Goal: Navigation & Orientation: Understand site structure

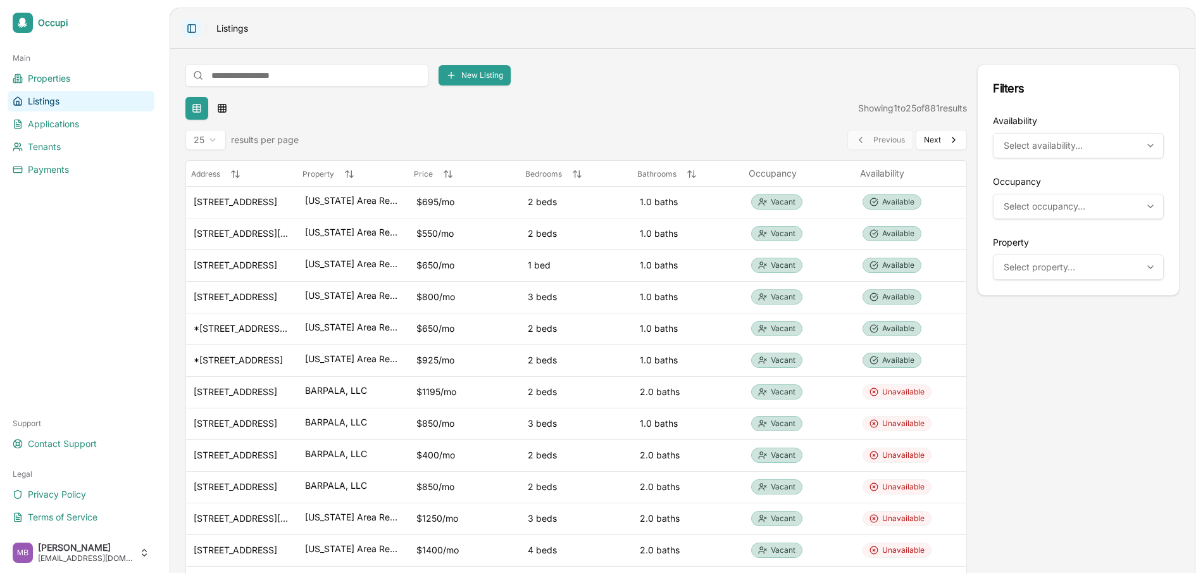
click at [193, 34] on button "Toggle Sidebar" at bounding box center [192, 29] width 18 height 18
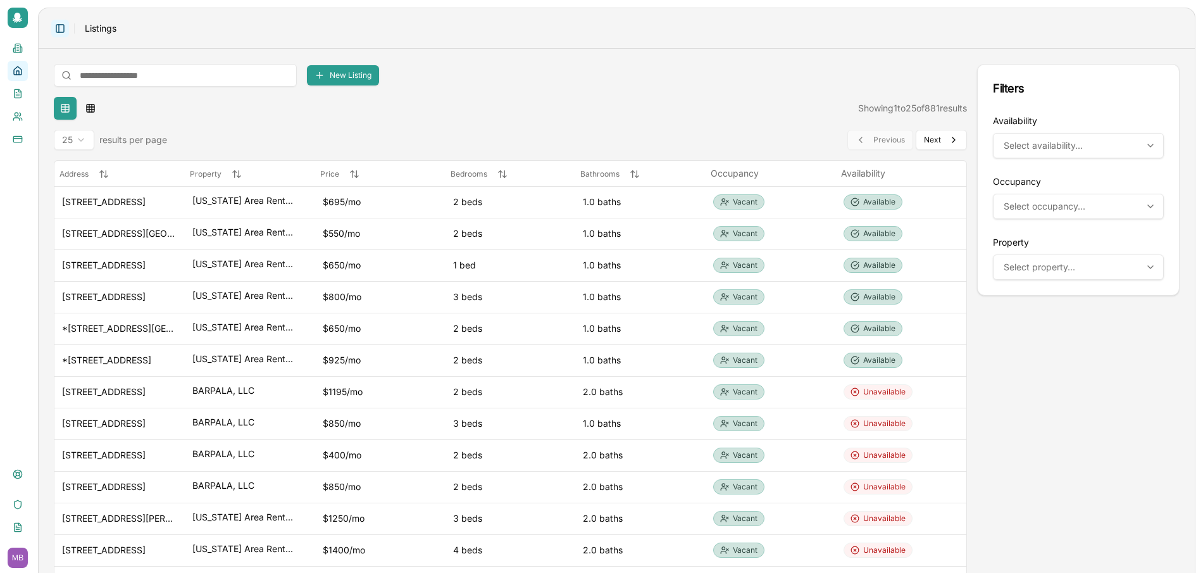
click at [64, 30] on button "Toggle Sidebar" at bounding box center [60, 29] width 18 height 18
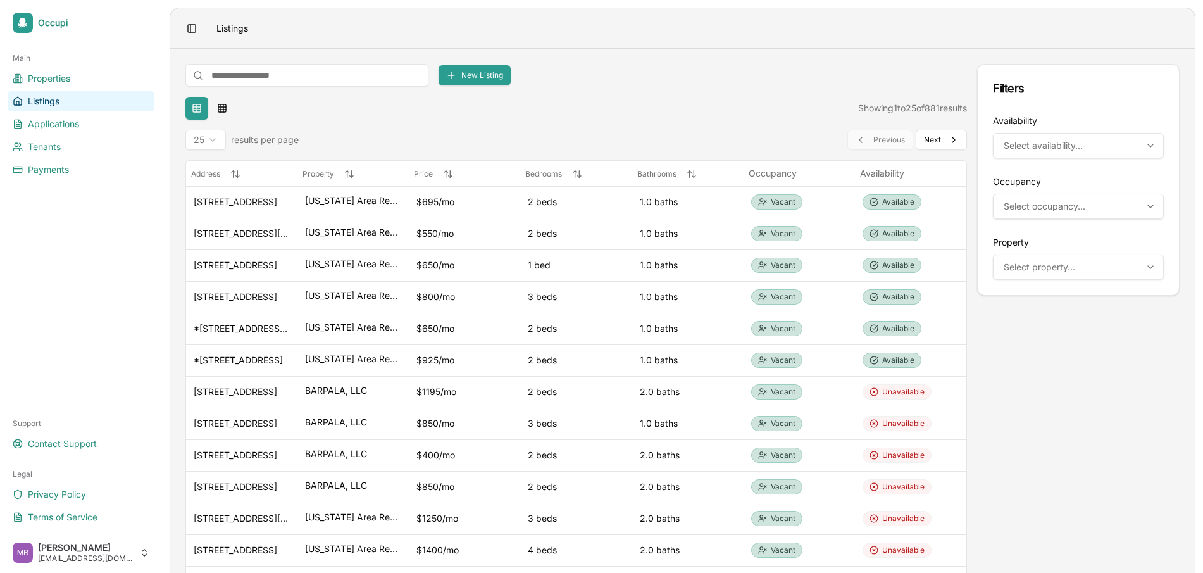
click at [548, 131] on div "25 results per page Previous Previous Next Next" at bounding box center [576, 140] width 782 height 20
click at [1091, 138] on button "Select availability..." at bounding box center [1078, 145] width 171 height 25
click at [1091, 201] on div "Select occupancy..." at bounding box center [1078, 206] width 165 height 13
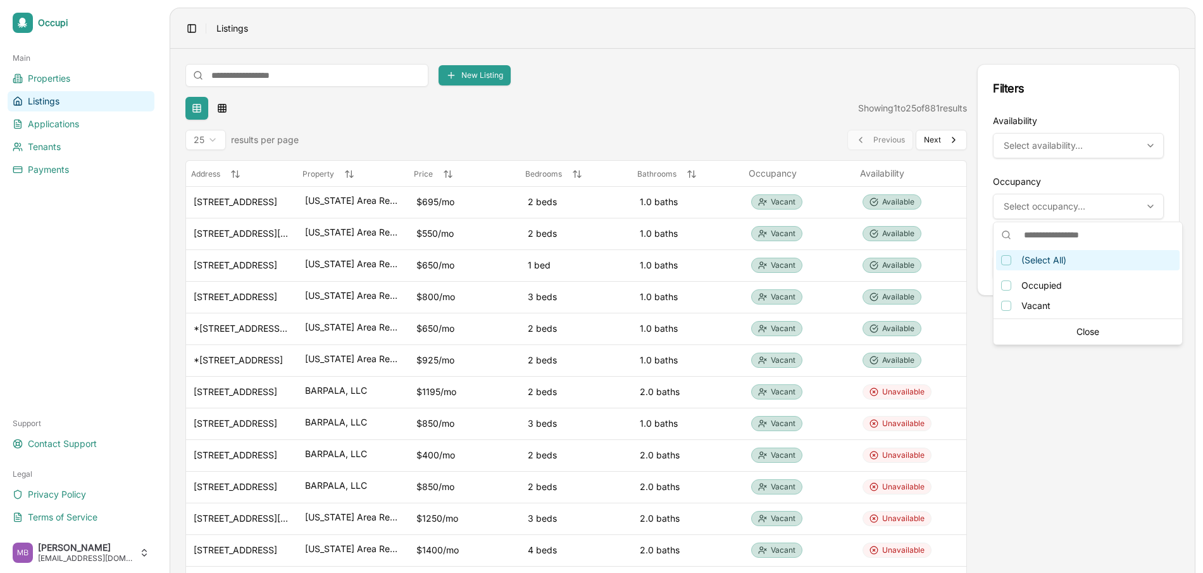
click at [1091, 201] on div "Select occupancy..." at bounding box center [1078, 206] width 165 height 13
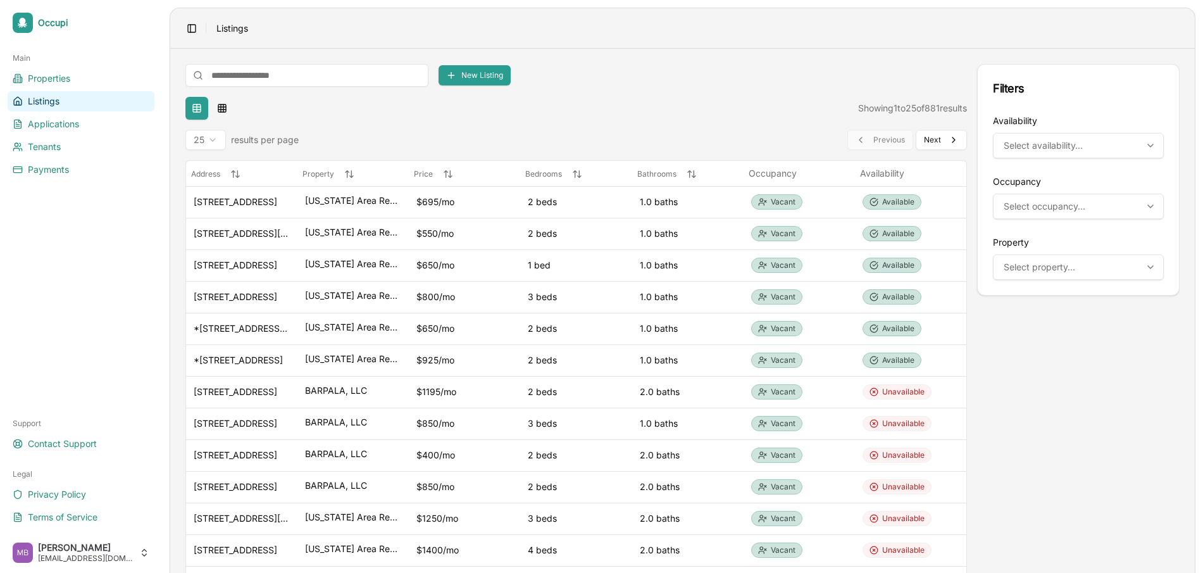
click at [1091, 261] on div "Select property..." at bounding box center [1078, 267] width 165 height 13
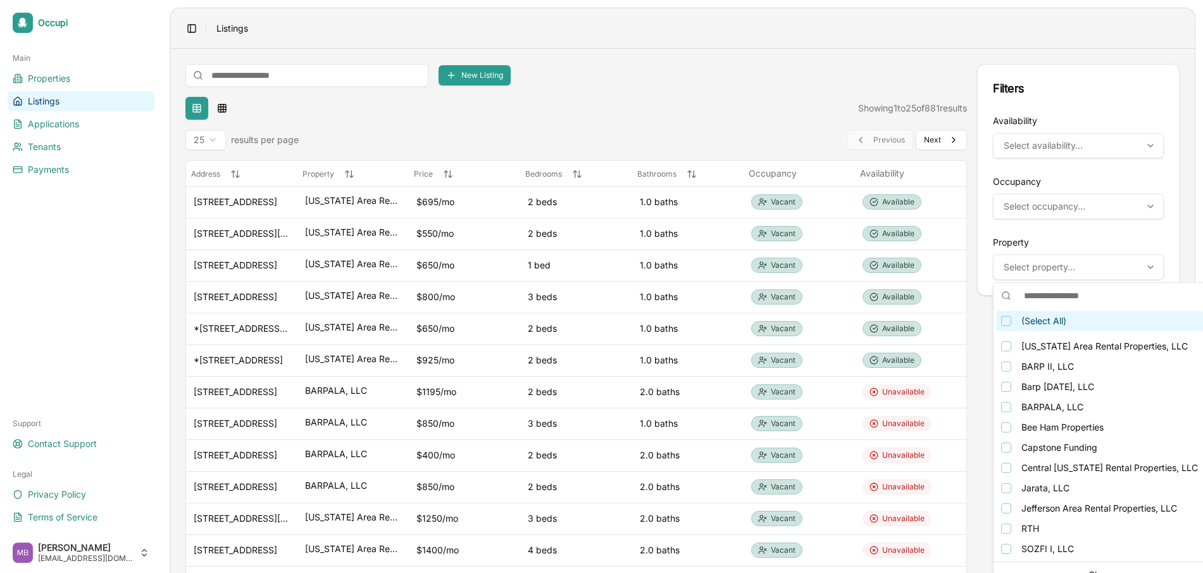
click at [1077, 265] on div "Select property..." at bounding box center [1078, 267] width 165 height 13
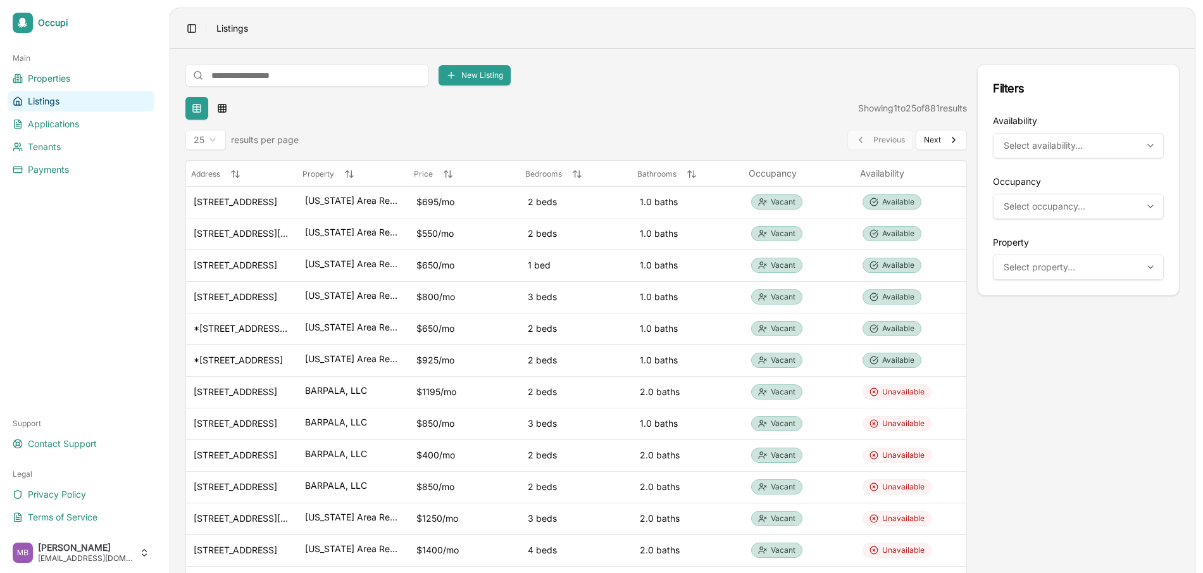
click at [1036, 137] on button "Select availability..." at bounding box center [1078, 145] width 171 height 25
click at [1034, 135] on button "Select availability..." at bounding box center [1078, 145] width 171 height 25
click at [1026, 143] on span "Select availability..." at bounding box center [1043, 145] width 79 height 13
click at [701, 96] on div "New Listing Filters Table Grid Showing 1 to 25 of 881 results 25 results per pa…" at bounding box center [576, 521] width 782 height 914
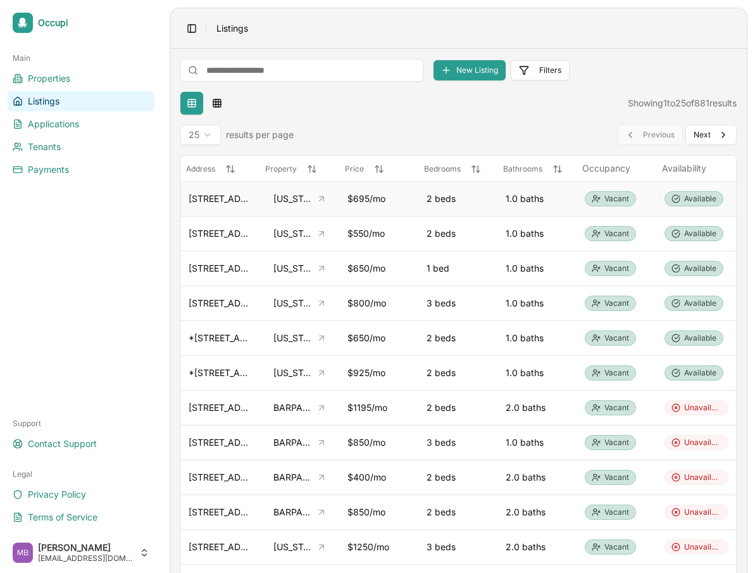
click at [371, 198] on div "$695/mo" at bounding box center [380, 198] width 64 height 13
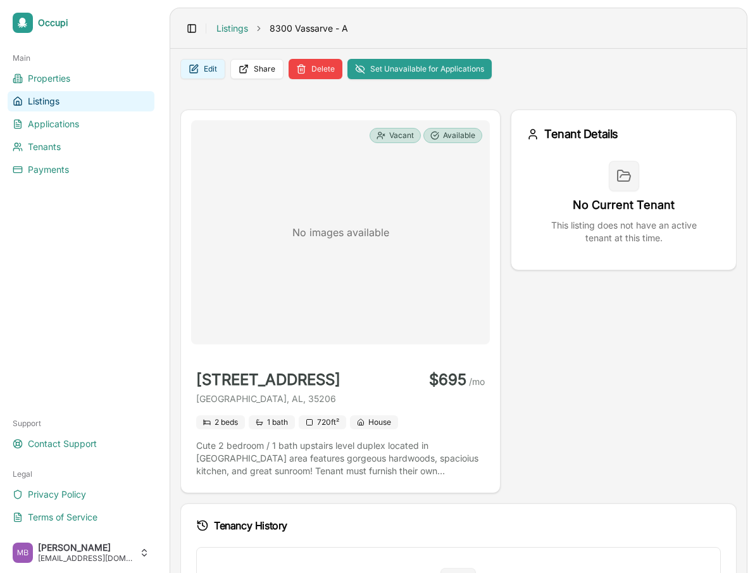
click at [209, 77] on button "Edit" at bounding box center [202, 69] width 45 height 20
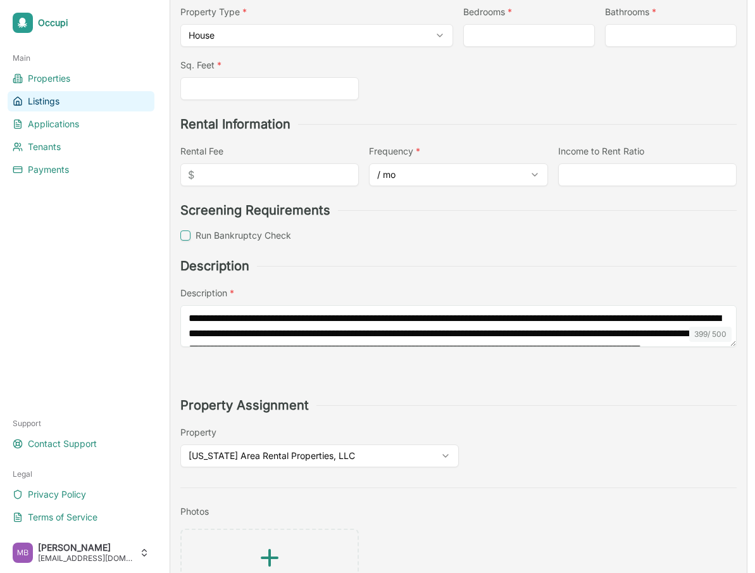
scroll to position [305, 0]
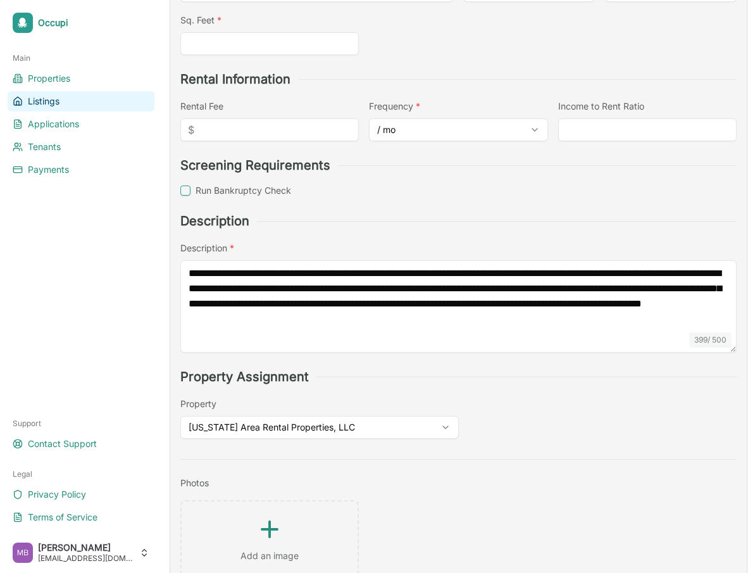
drag, startPoint x: 731, startPoint y: 300, endPoint x: 737, endPoint y: 351, distance: 51.0
click at [737, 351] on main "**********" at bounding box center [458, 166] width 577 height 845
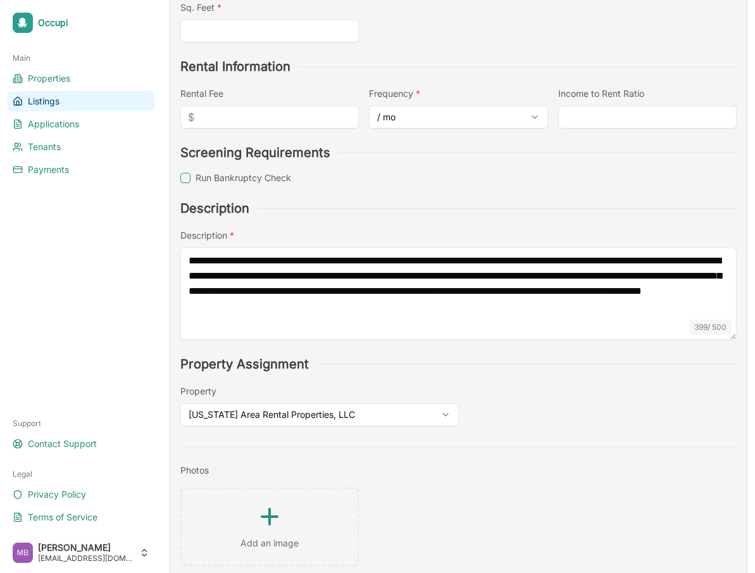
scroll to position [322, 0]
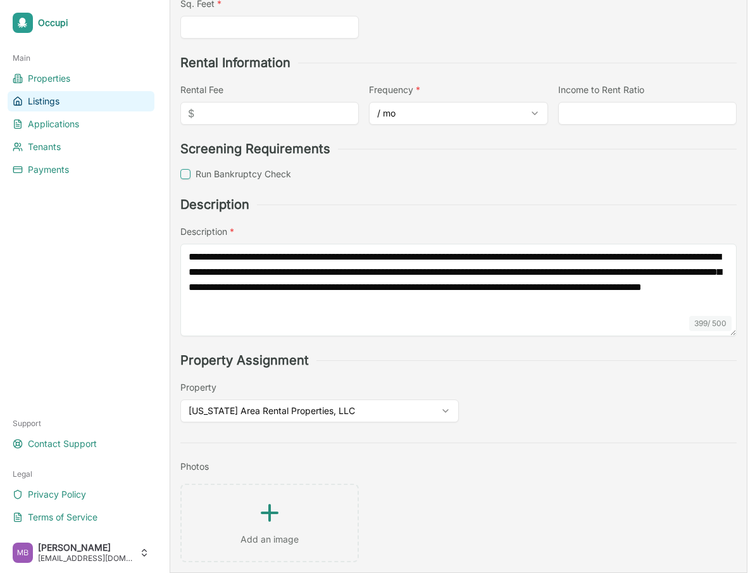
click at [582, 403] on div "**********" at bounding box center [458, 386] width 556 height 71
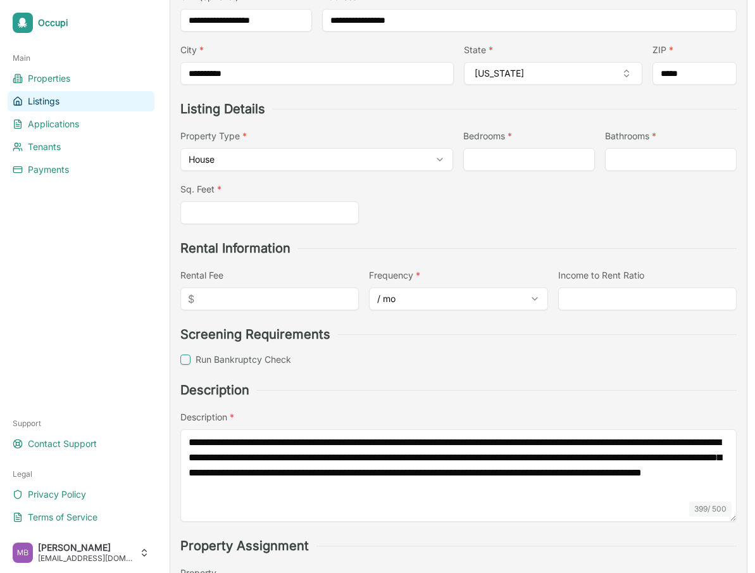
scroll to position [0, 0]
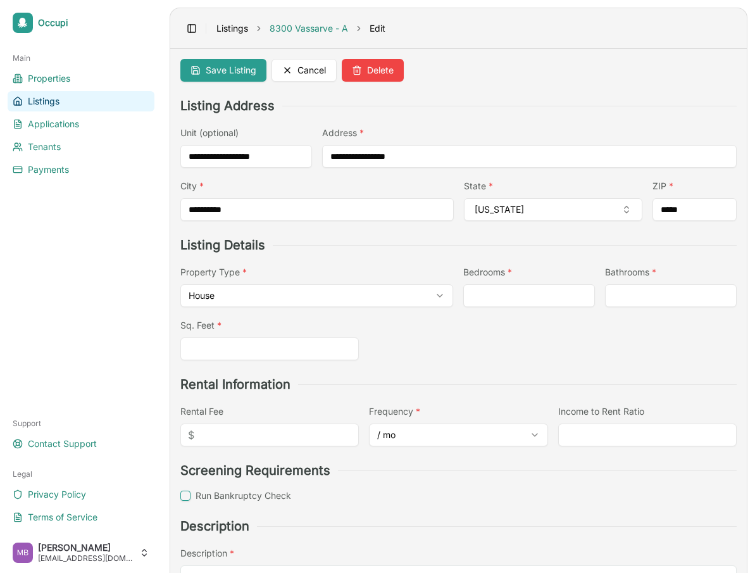
click at [237, 26] on link "Listings" at bounding box center [232, 28] width 32 height 13
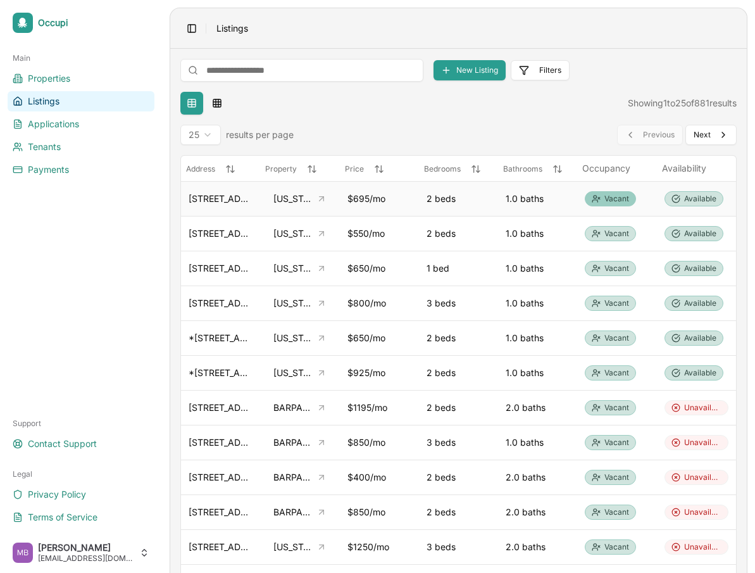
click at [610, 202] on span "Vacant" at bounding box center [616, 199] width 25 height 10
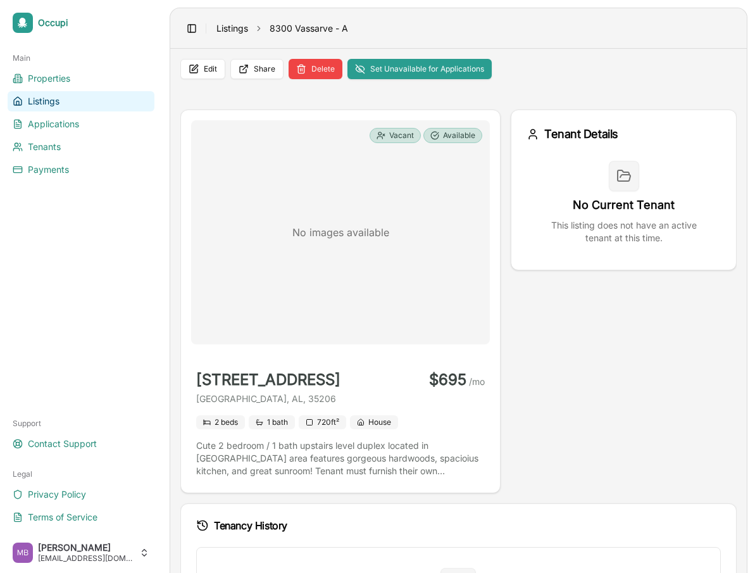
click at [217, 28] on link "Listings" at bounding box center [232, 28] width 32 height 13
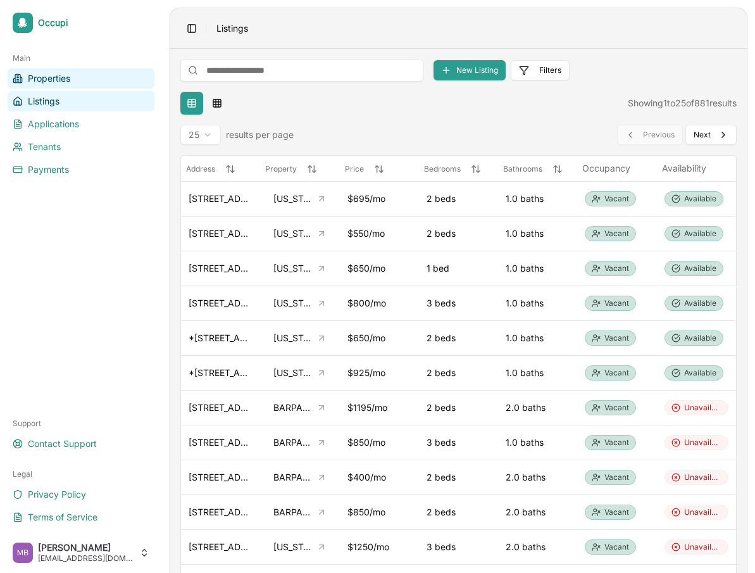
click at [59, 84] on span "Properties" at bounding box center [49, 78] width 42 height 13
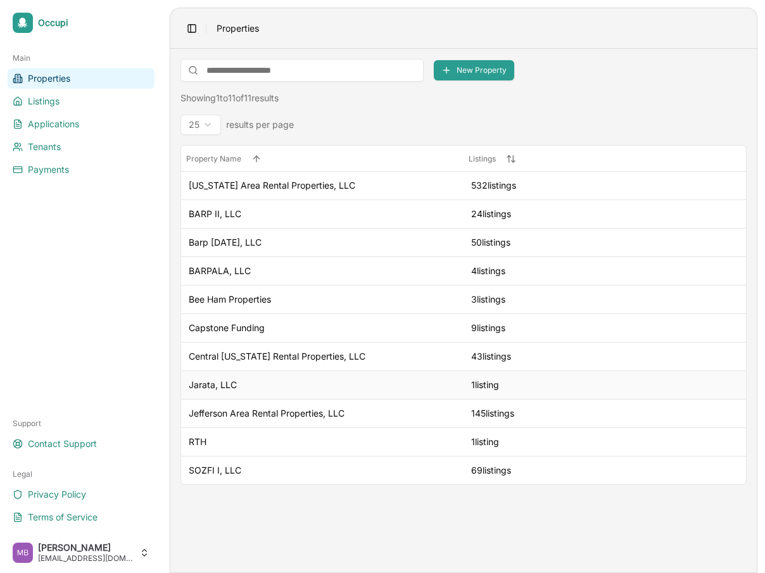
click at [399, 384] on div "Jarata, LLC" at bounding box center [322, 385] width 267 height 13
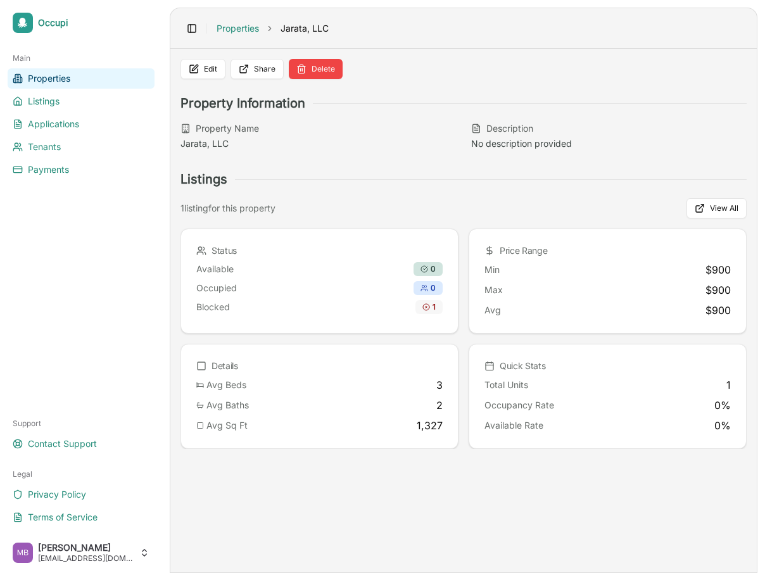
click at [430, 305] on div "1" at bounding box center [428, 307] width 27 height 14
click at [223, 306] on span "Blocked" at bounding box center [213, 307] width 34 height 13
click at [427, 310] on icon at bounding box center [426, 307] width 8 height 8
click at [255, 304] on div "Blocked 1" at bounding box center [319, 307] width 246 height 14
click at [244, 31] on link "Properties" at bounding box center [237, 28] width 42 height 13
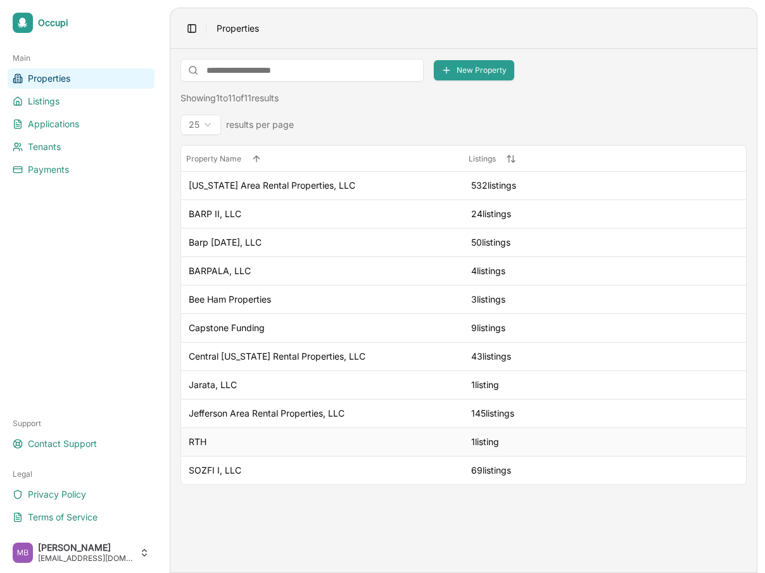
click at [263, 436] on div "RTH" at bounding box center [322, 441] width 267 height 13
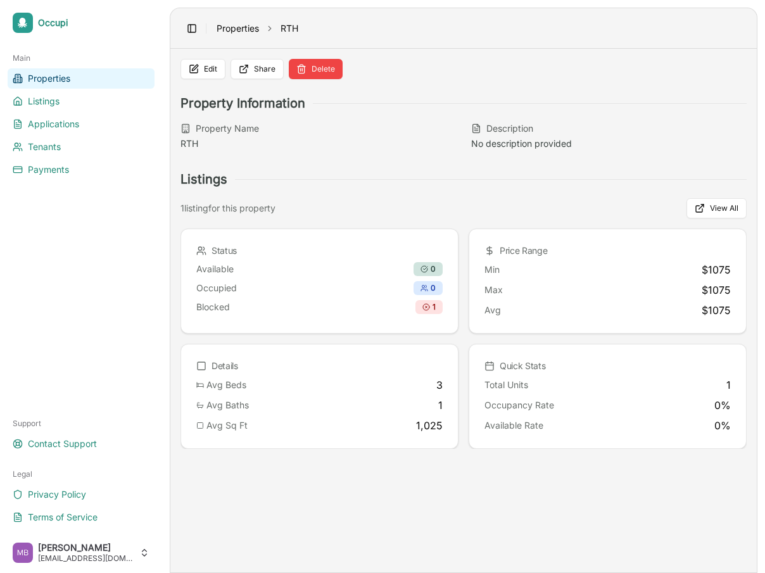
click at [244, 28] on link "Properties" at bounding box center [237, 28] width 42 height 13
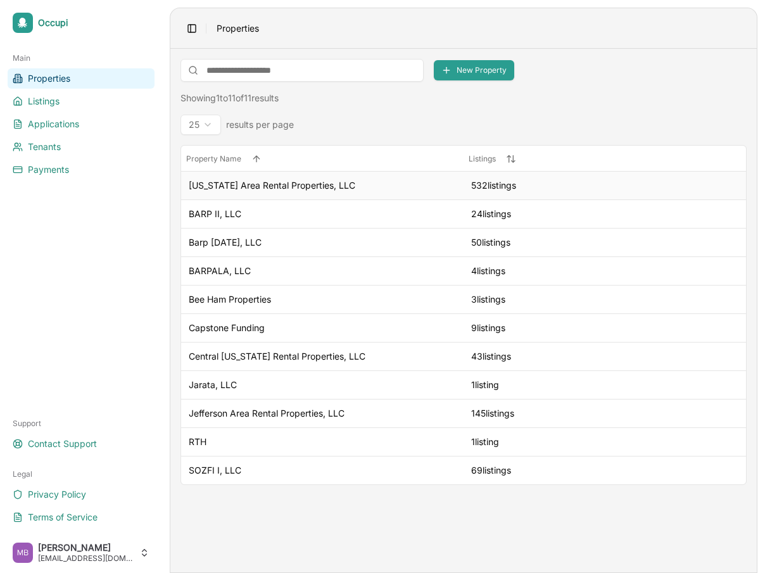
click at [427, 185] on div "[US_STATE] Area Rental Properties, LLC" at bounding box center [322, 185] width 267 height 13
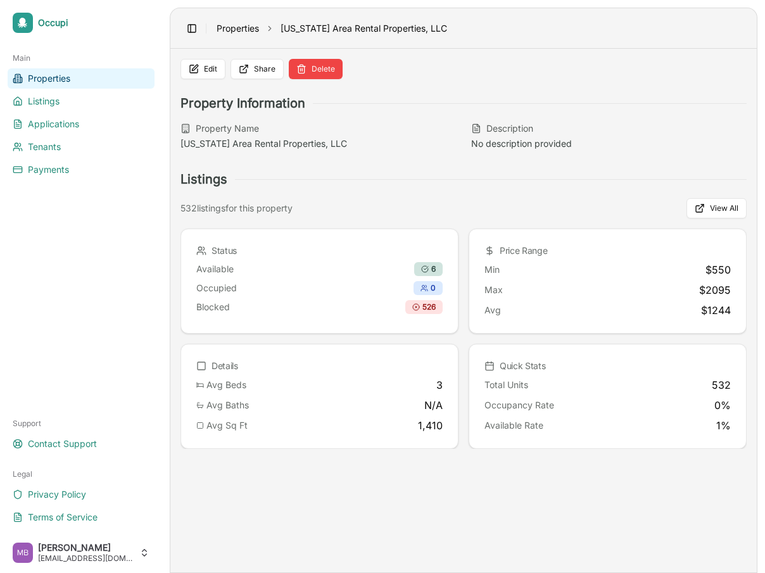
click at [243, 29] on link "Properties" at bounding box center [237, 28] width 42 height 13
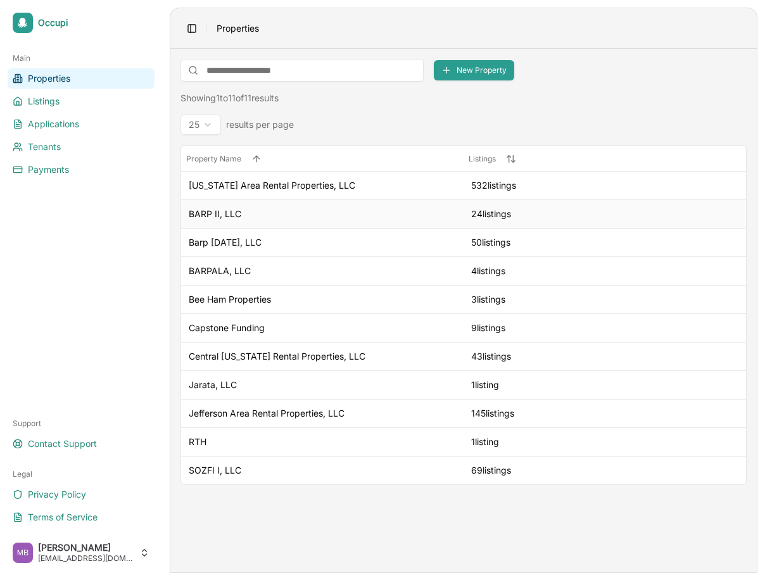
click at [339, 215] on div "BARP II, LLC" at bounding box center [322, 214] width 267 height 13
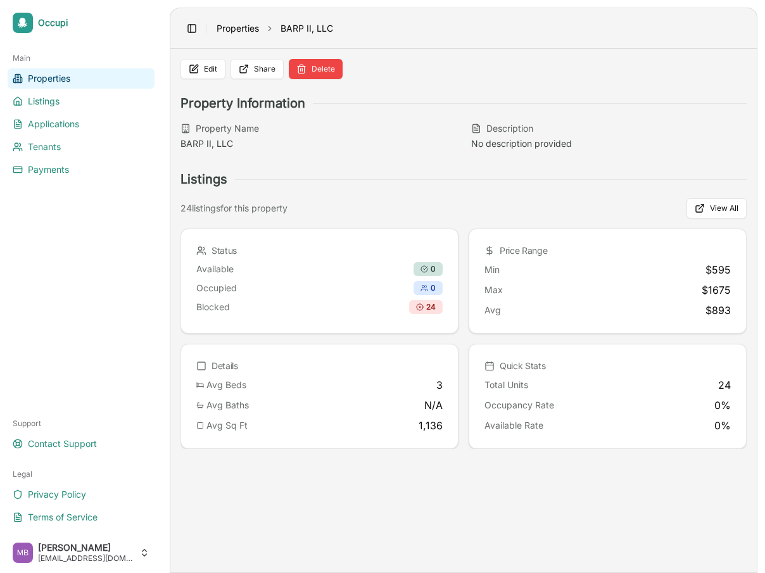
click at [241, 31] on link "Properties" at bounding box center [237, 28] width 42 height 13
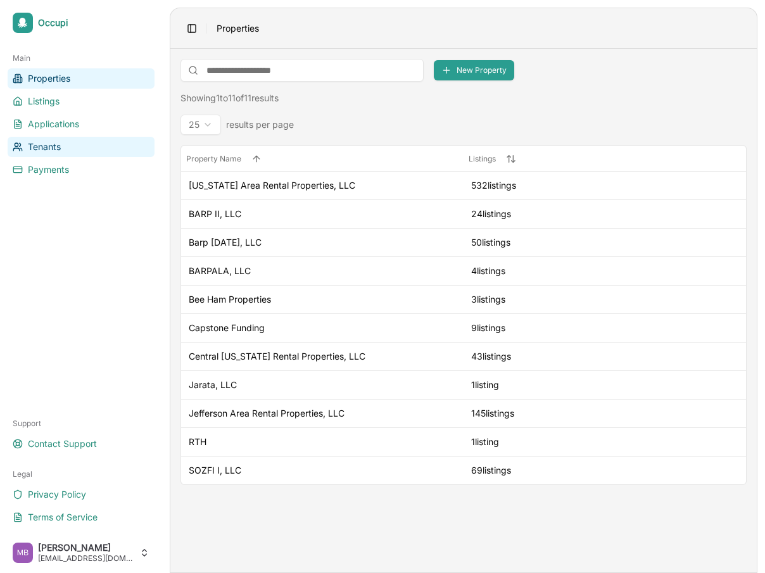
click at [84, 149] on link "Tenants" at bounding box center [81, 147] width 147 height 20
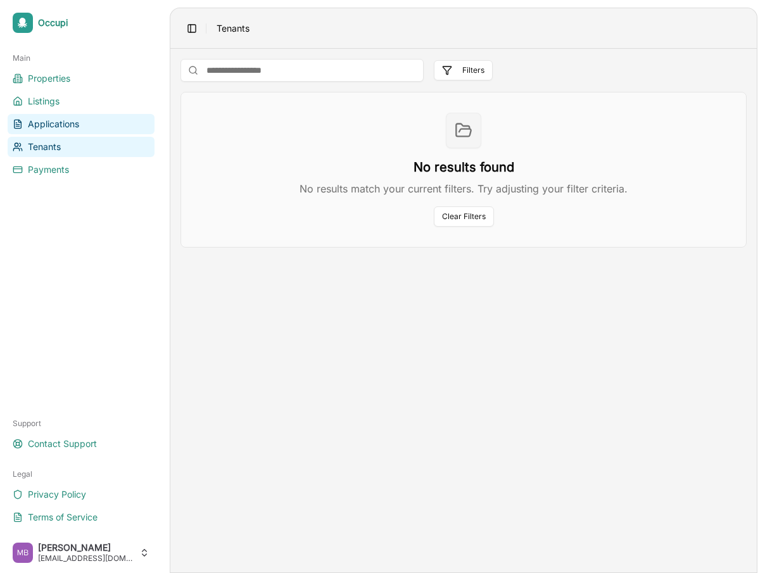
click at [75, 124] on span "Applications" at bounding box center [53, 124] width 51 height 13
click at [133, 146] on link "Tenants" at bounding box center [81, 147] width 147 height 20
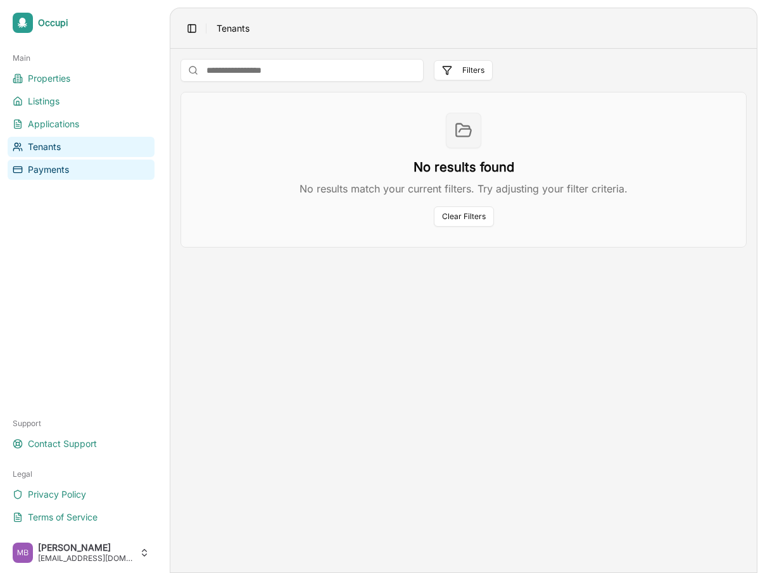
click at [112, 170] on link "Payments" at bounding box center [81, 170] width 147 height 20
click at [541, 303] on main "Export Filters No results found No results match your current filters. Try adju…" at bounding box center [463, 310] width 586 height 523
